Goal: Find specific page/section: Find specific page/section

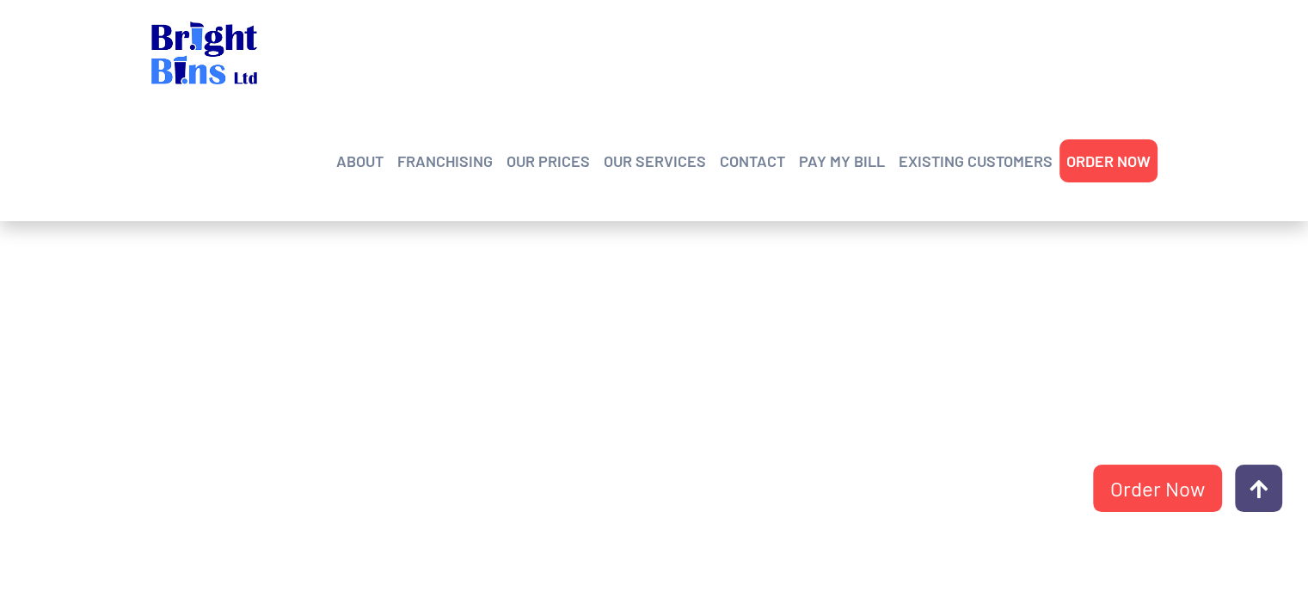
scroll to position [340, 0]
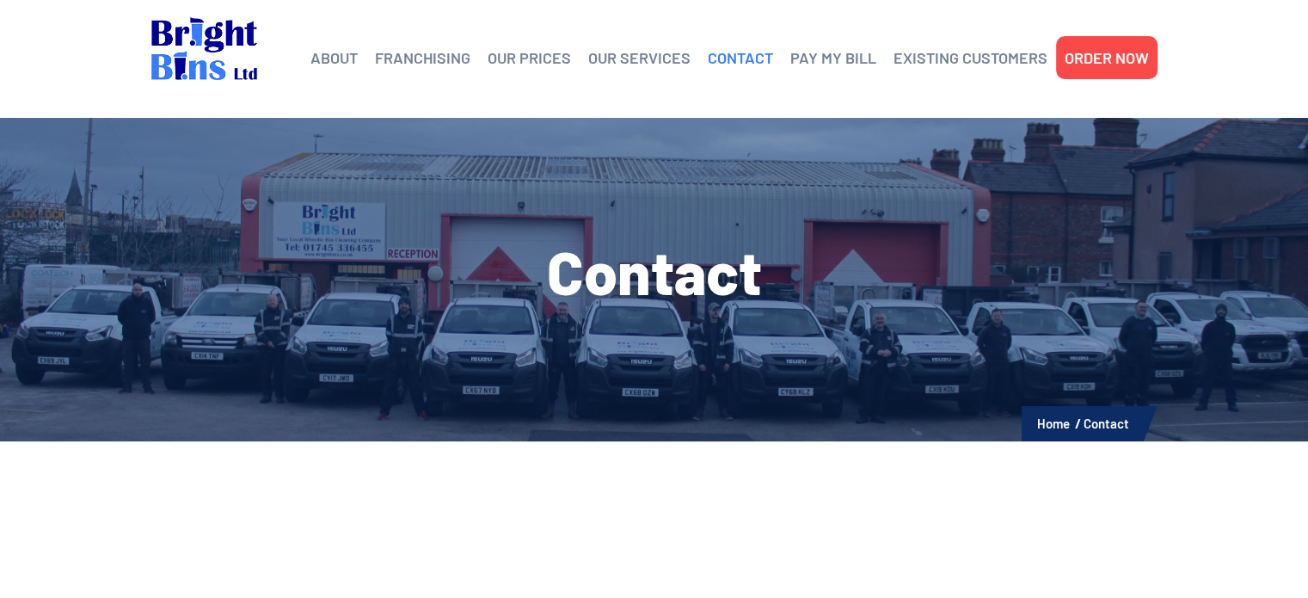
click at [729, 59] on link "CONTACT" at bounding box center [740, 58] width 65 height 26
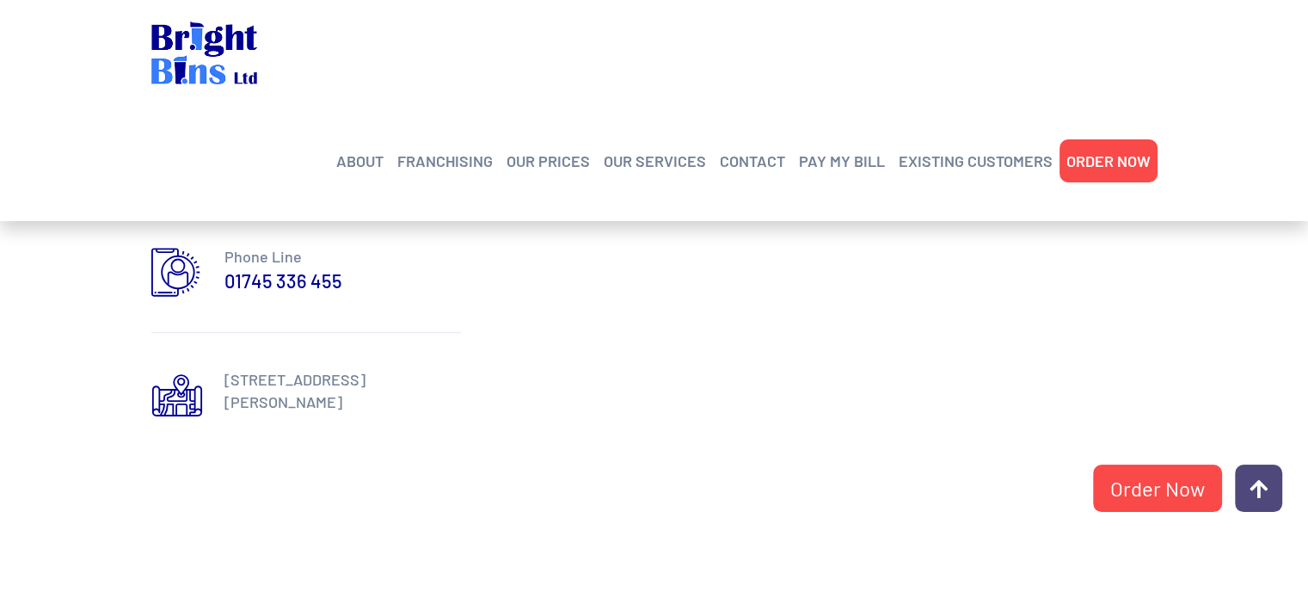
scroll to position [881, 0]
